Goal: Complete application form

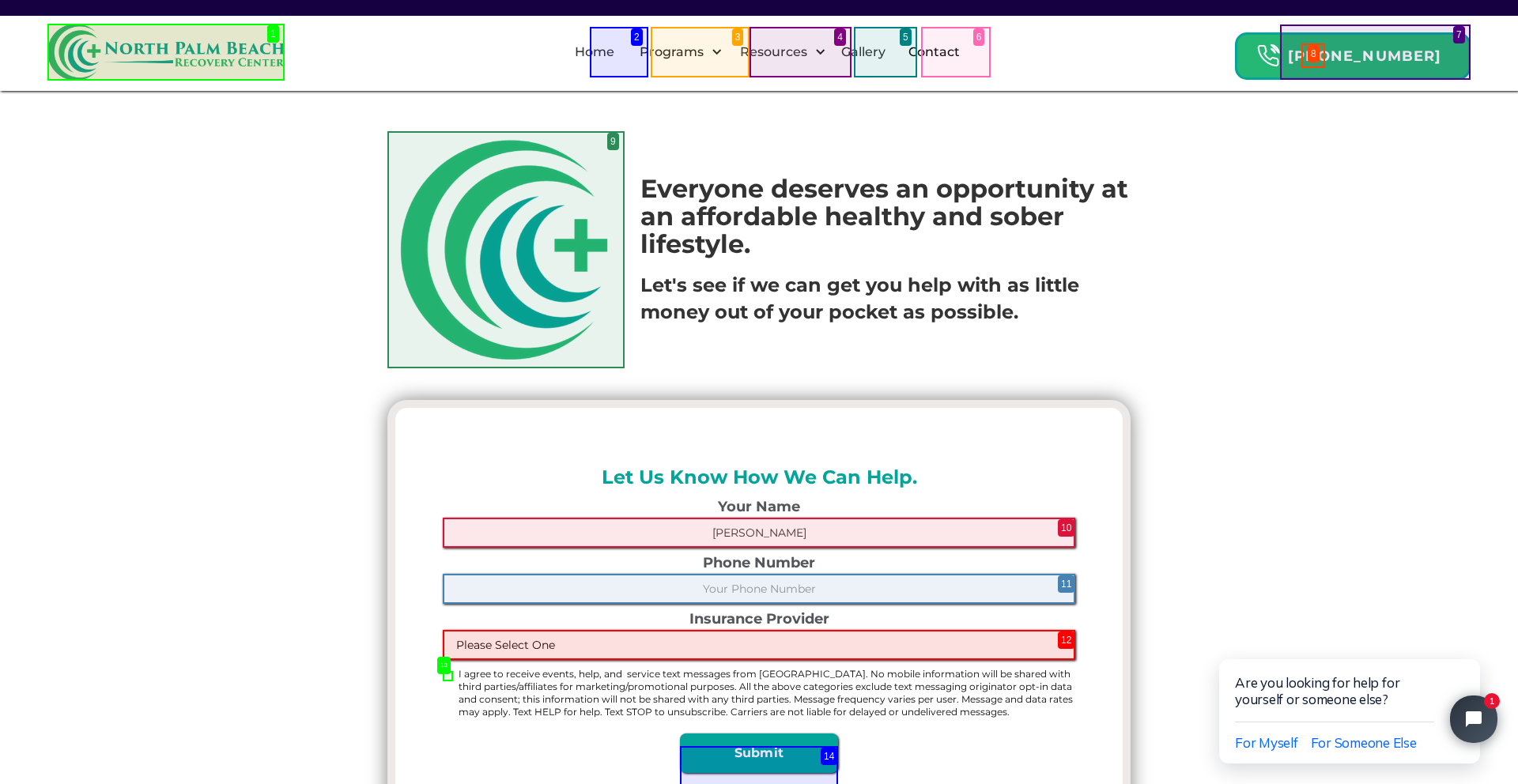
type input "Lazaro Toledo"
type input "(561) 873-2161"
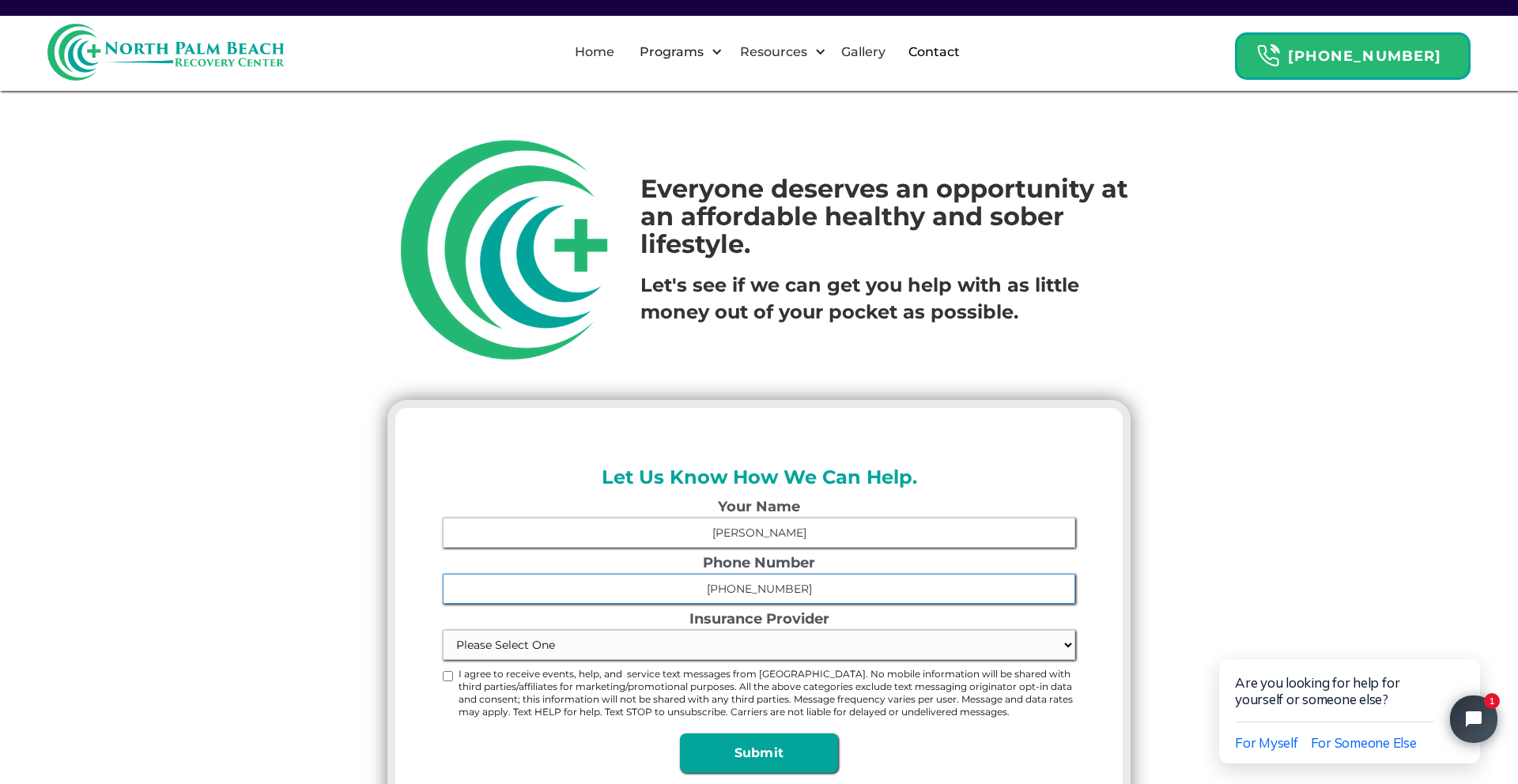
select select "Not Insured"
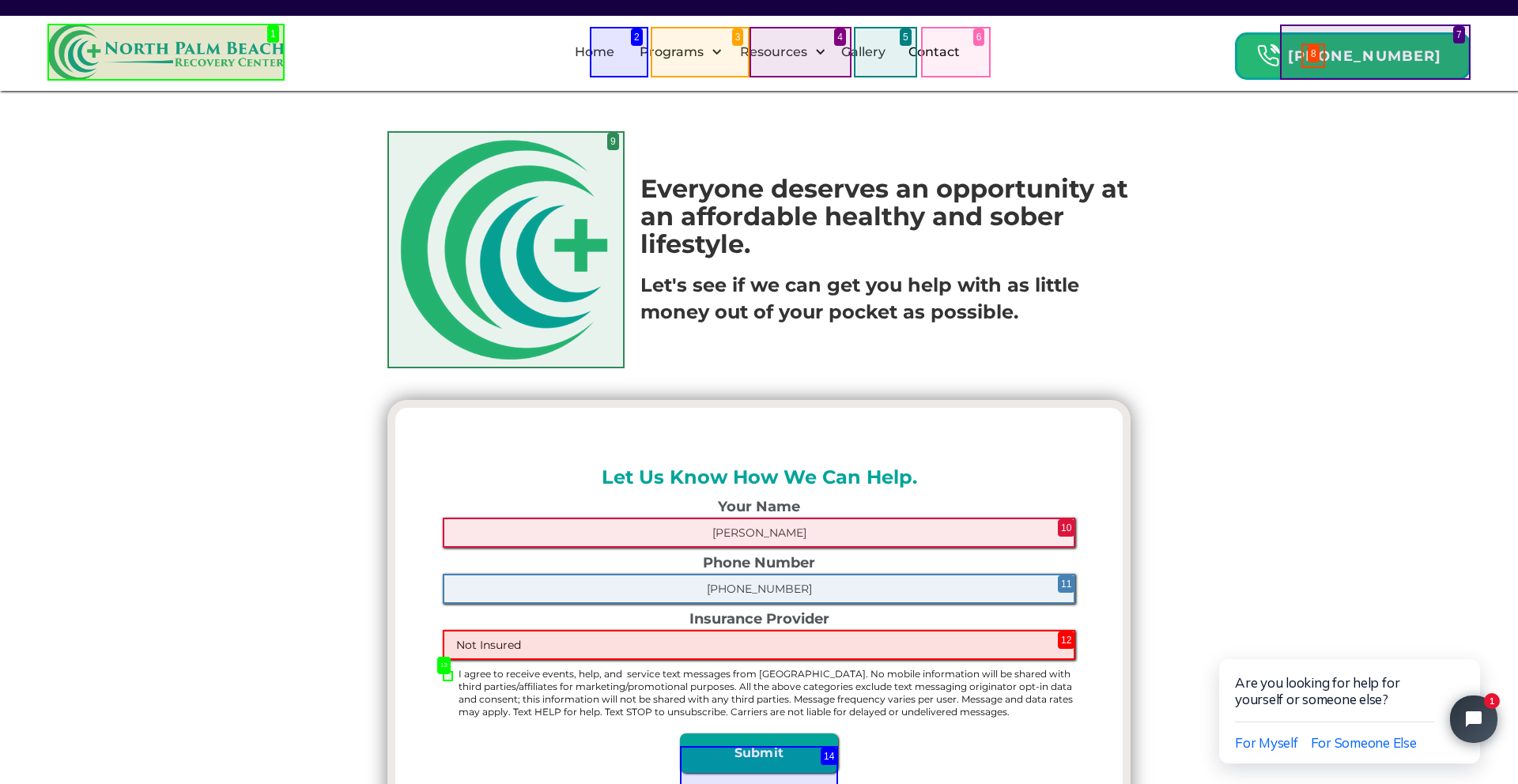
type input "(561) 873-2161"
click at [447, 676] on input "I agree to receive events, help, and service text messages from Nort Palm Beach…" at bounding box center [447, 676] width 10 height 10
checkbox input "true"
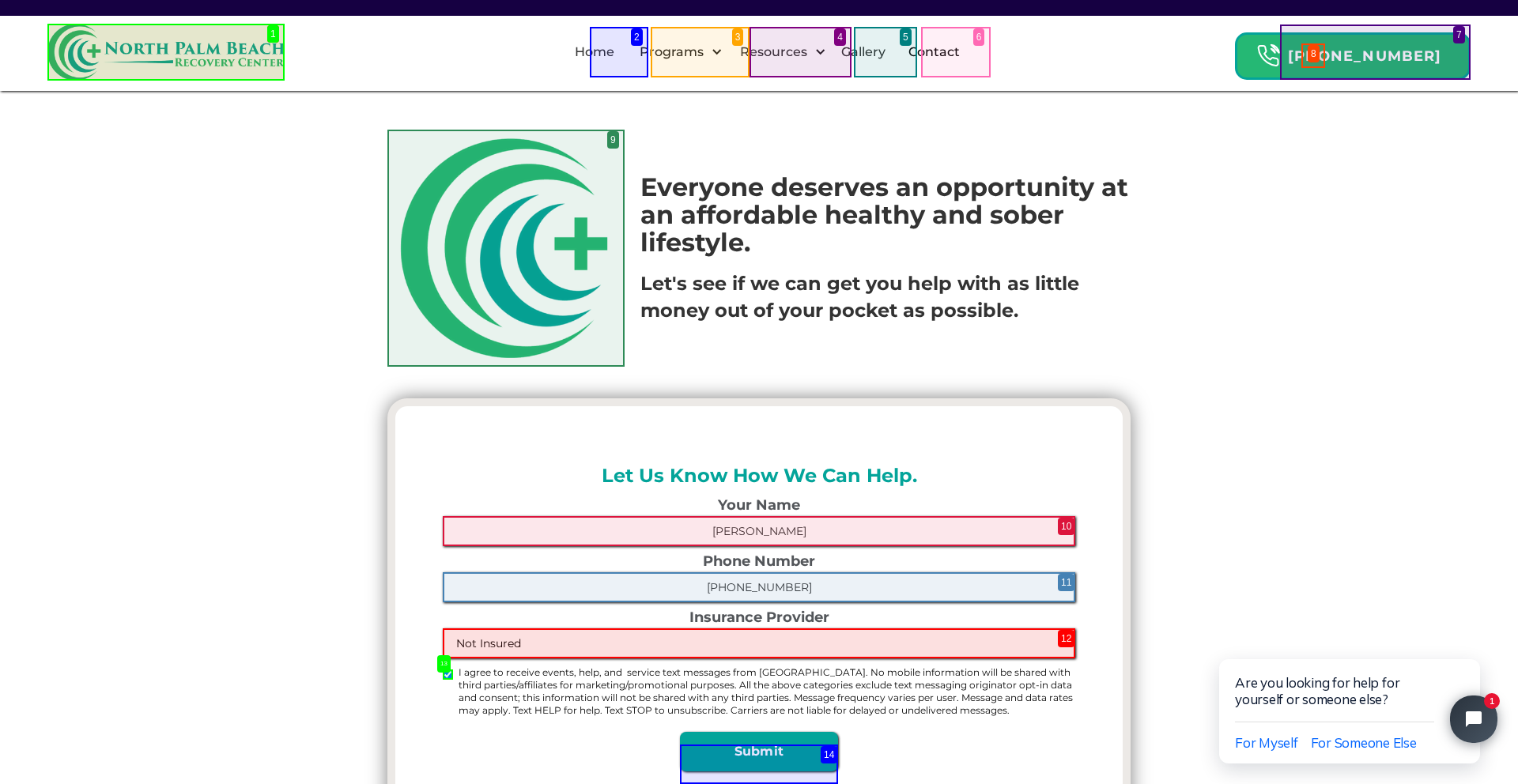
type input "Please wait..."
